Goal: Information Seeking & Learning: Find specific fact

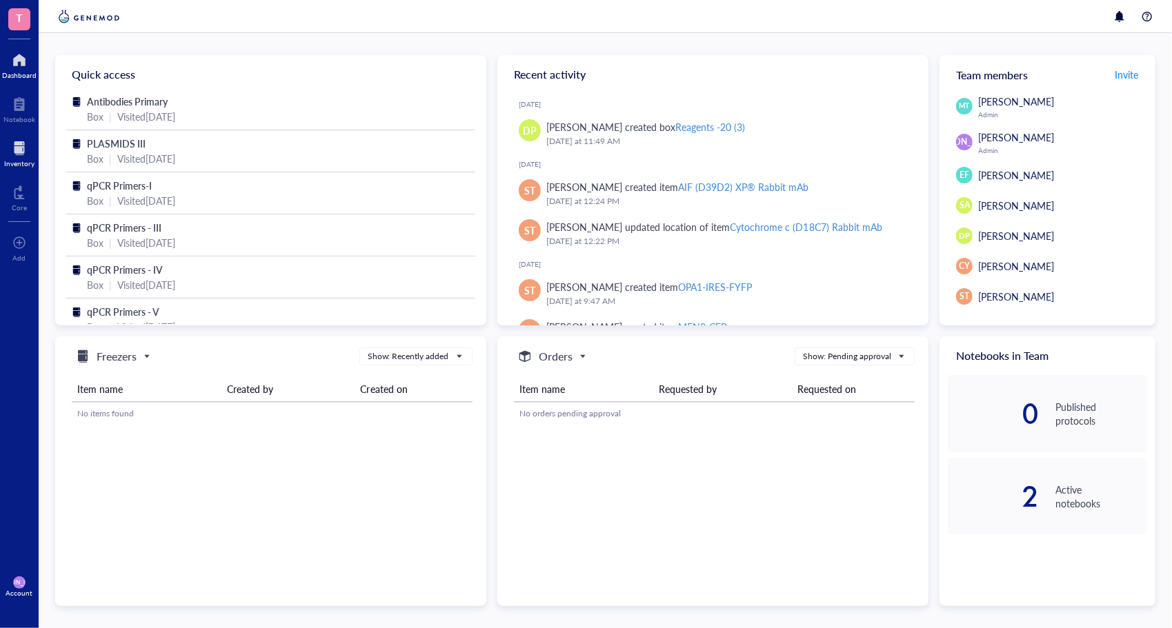
click at [26, 148] on div at bounding box center [19, 148] width 30 height 22
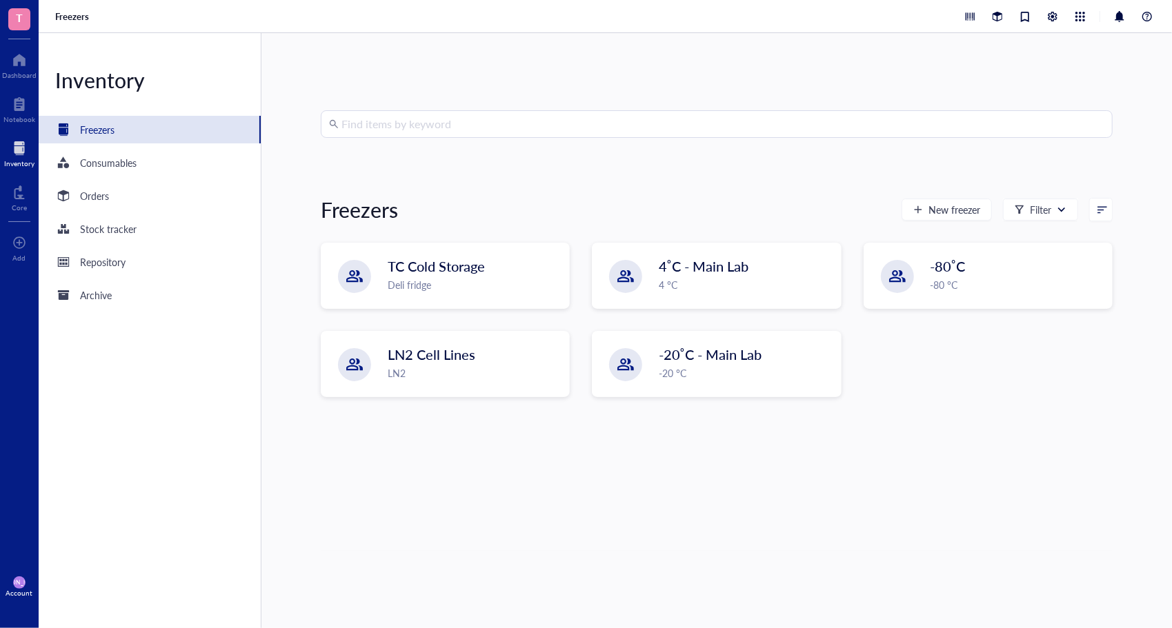
click at [419, 130] on input "search" at bounding box center [722, 124] width 763 height 26
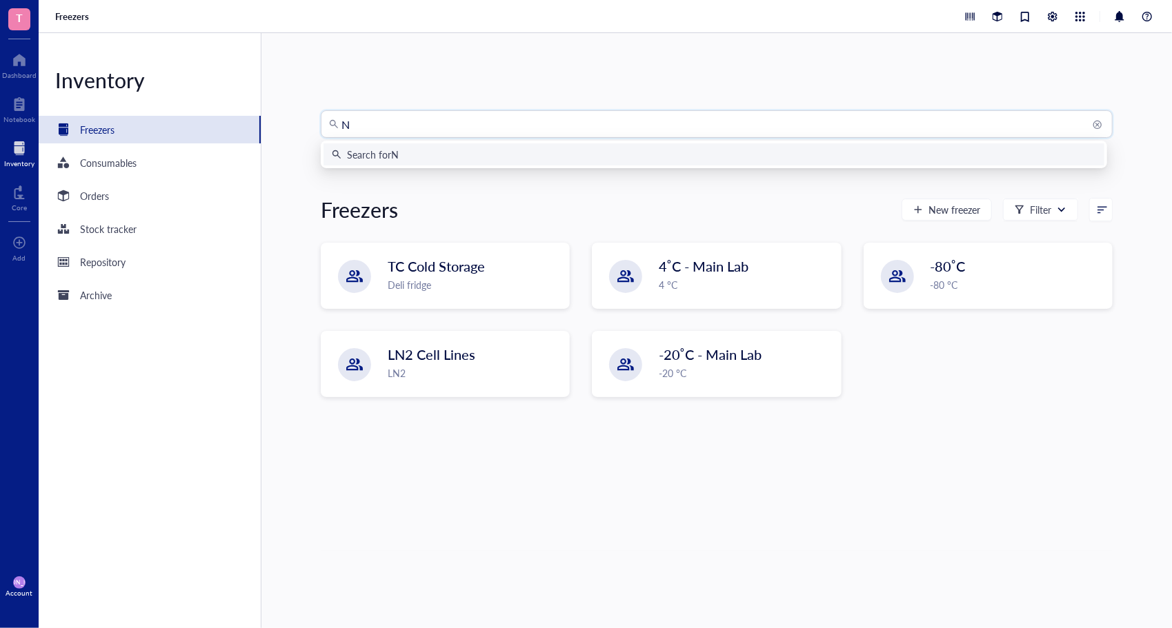
type input "NF"
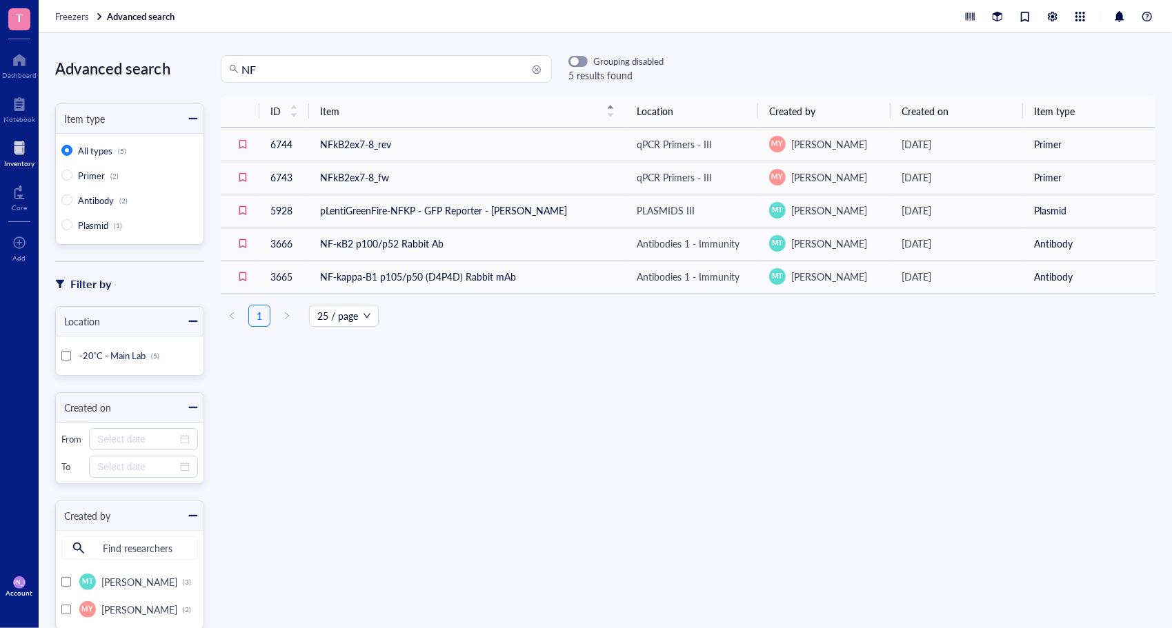
click at [320, 77] on input "NF" at bounding box center [392, 69] width 302 height 26
type input "NFkB"
